Goal: Information Seeking & Learning: Learn about a topic

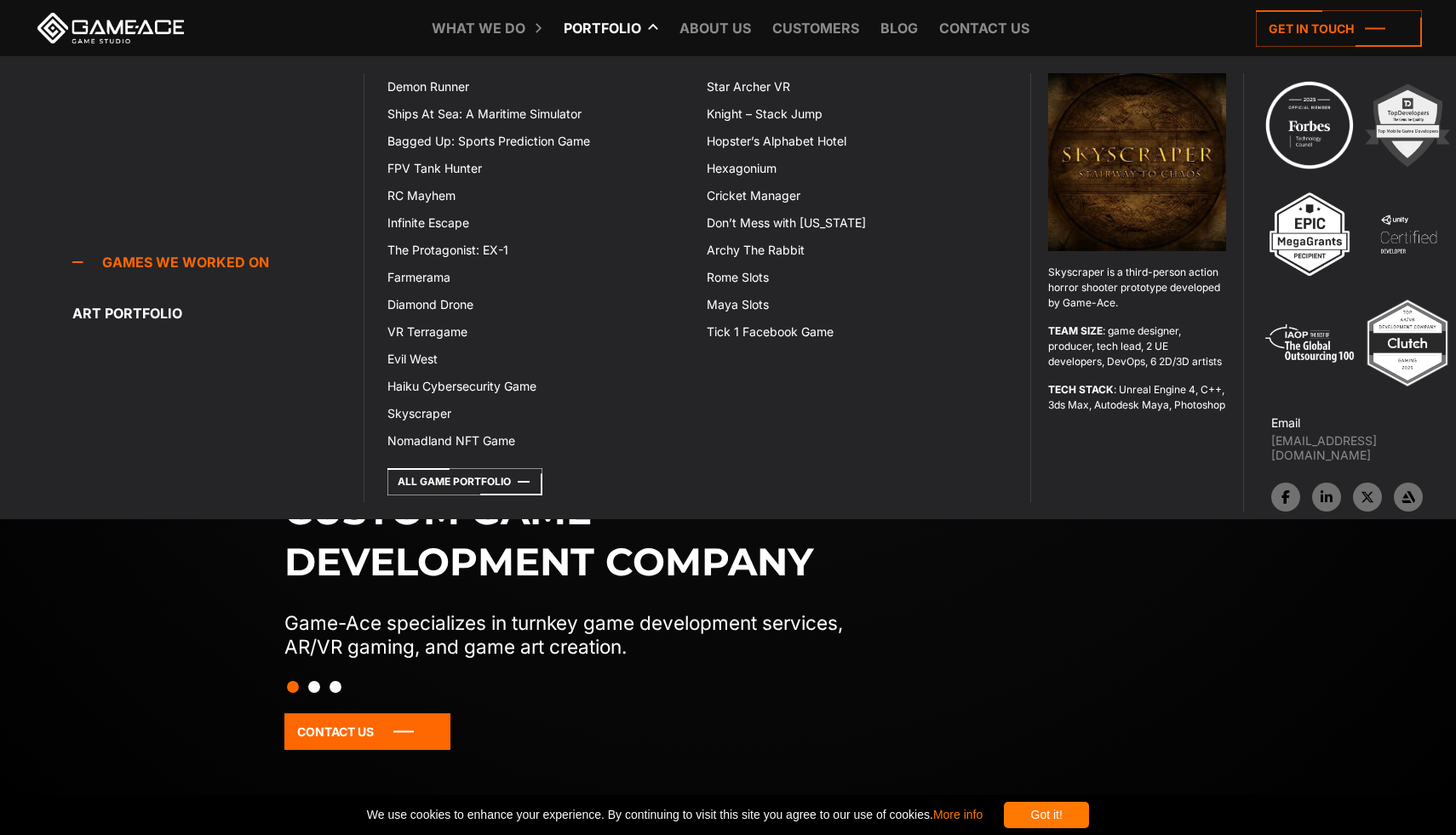
click at [609, 27] on link "Portfolio" at bounding box center [603, 28] width 94 height 56
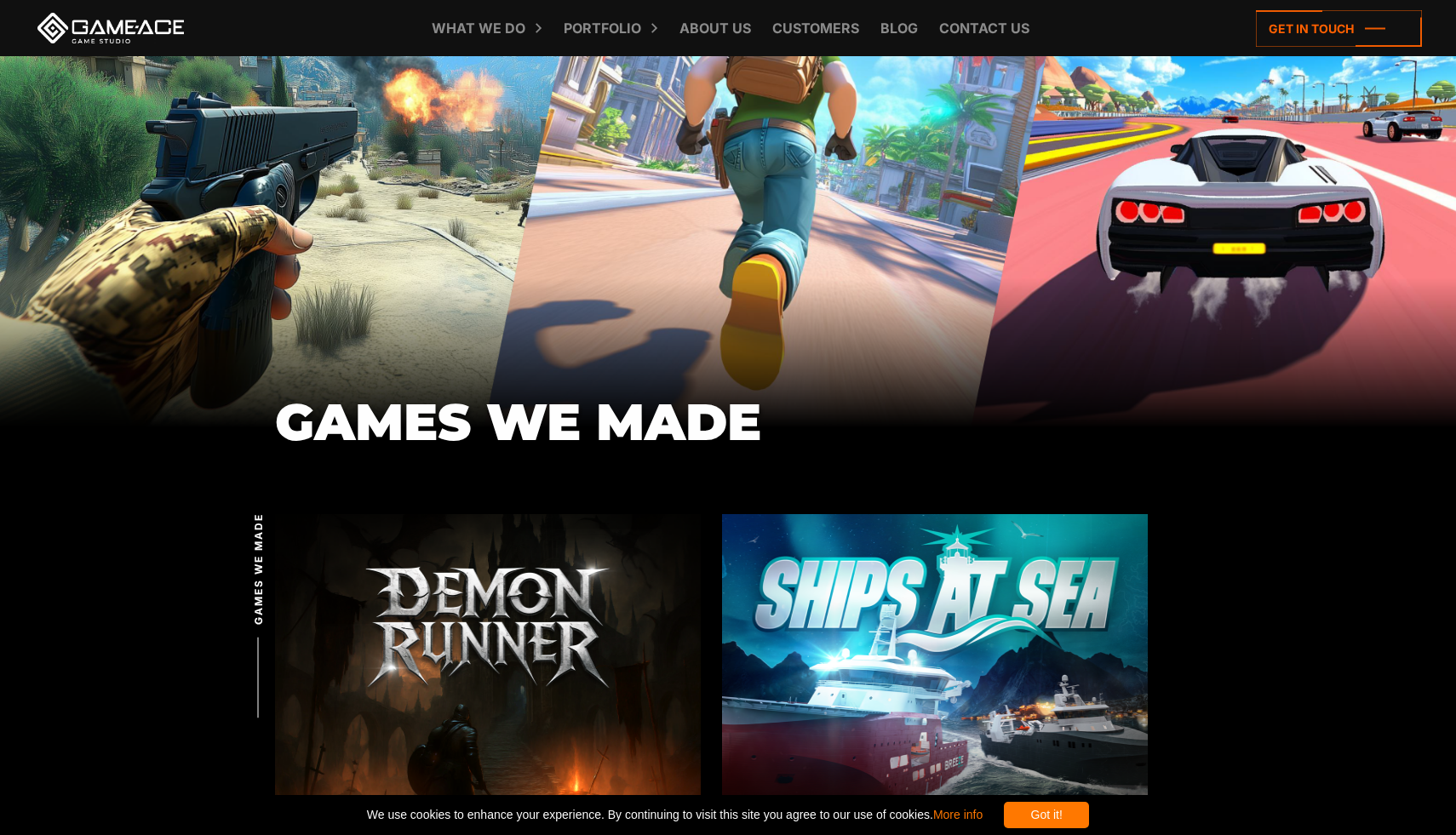
scroll to position [291, 0]
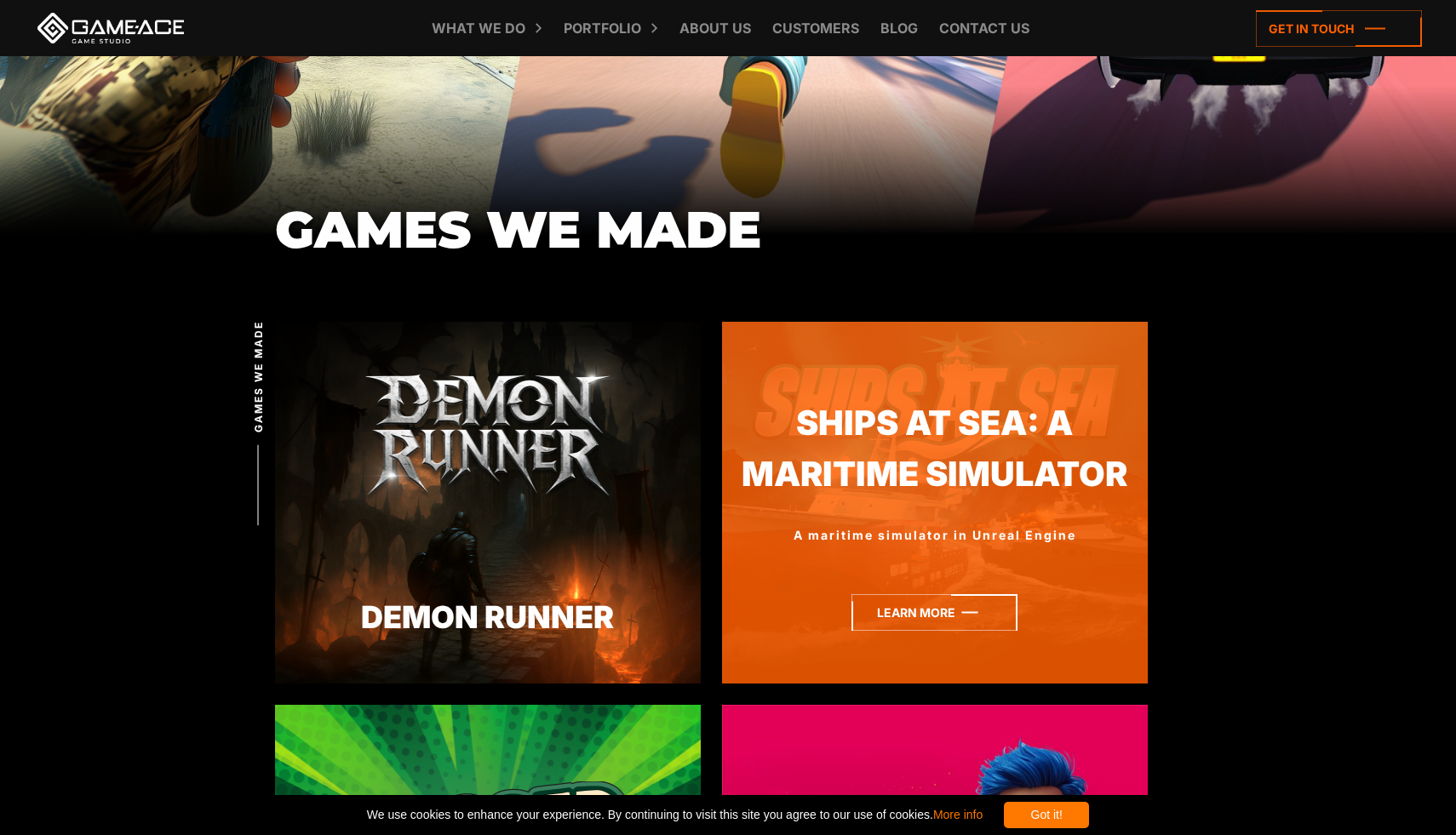
click at [910, 609] on icon at bounding box center [935, 612] width 166 height 37
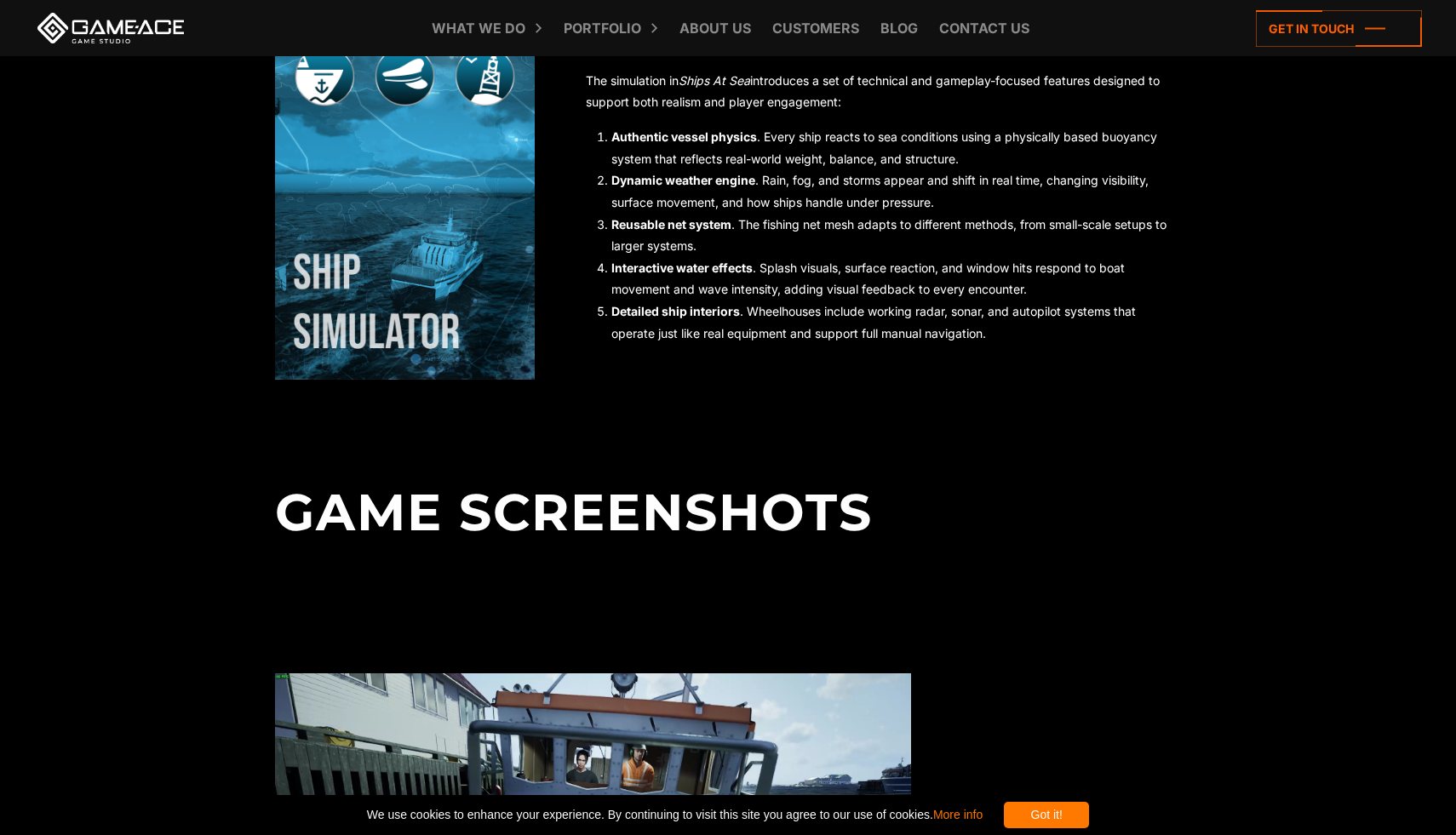
scroll to position [1429, 0]
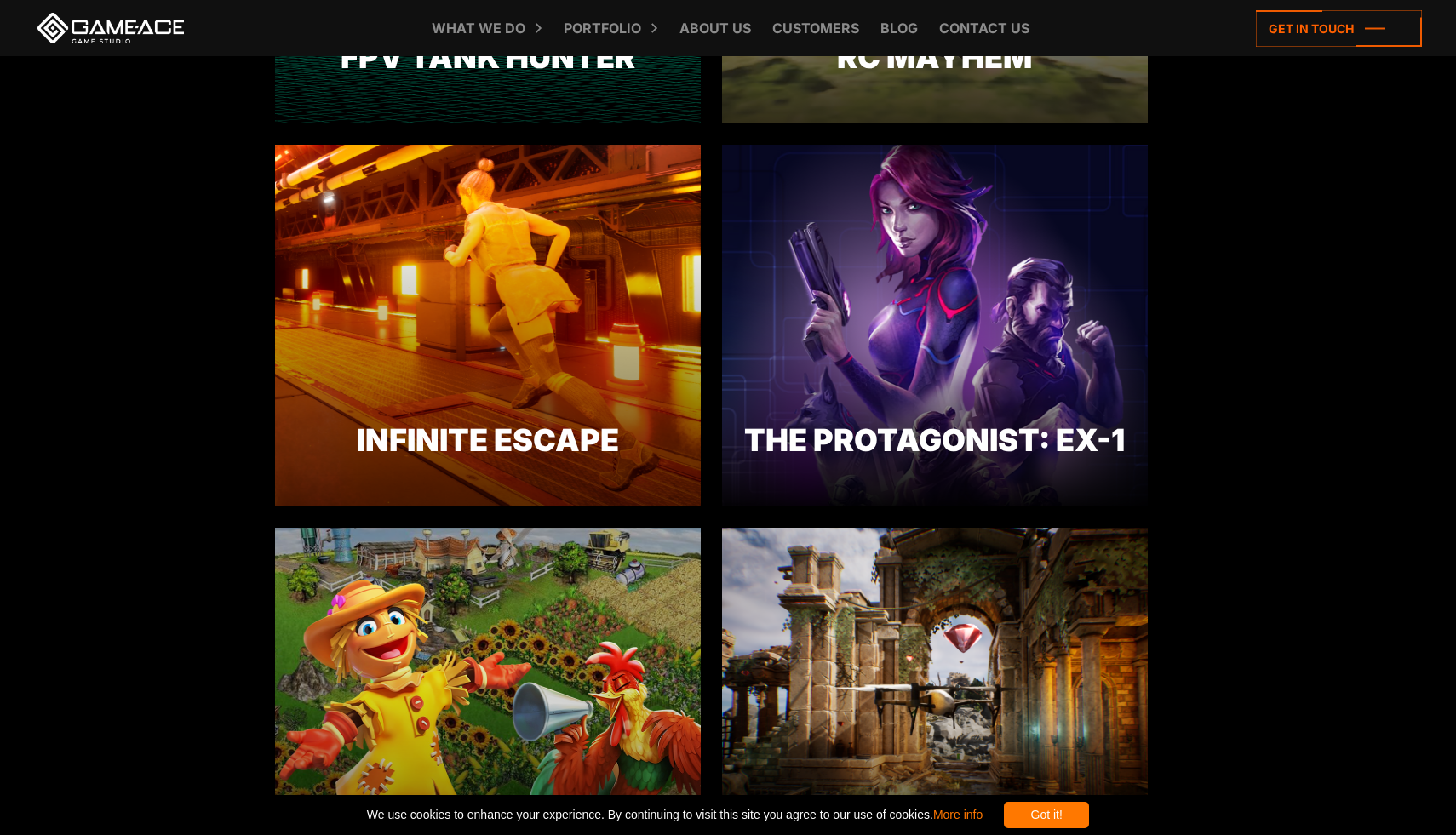
scroll to position [1695, 0]
